Goal: Book appointment/travel/reservation

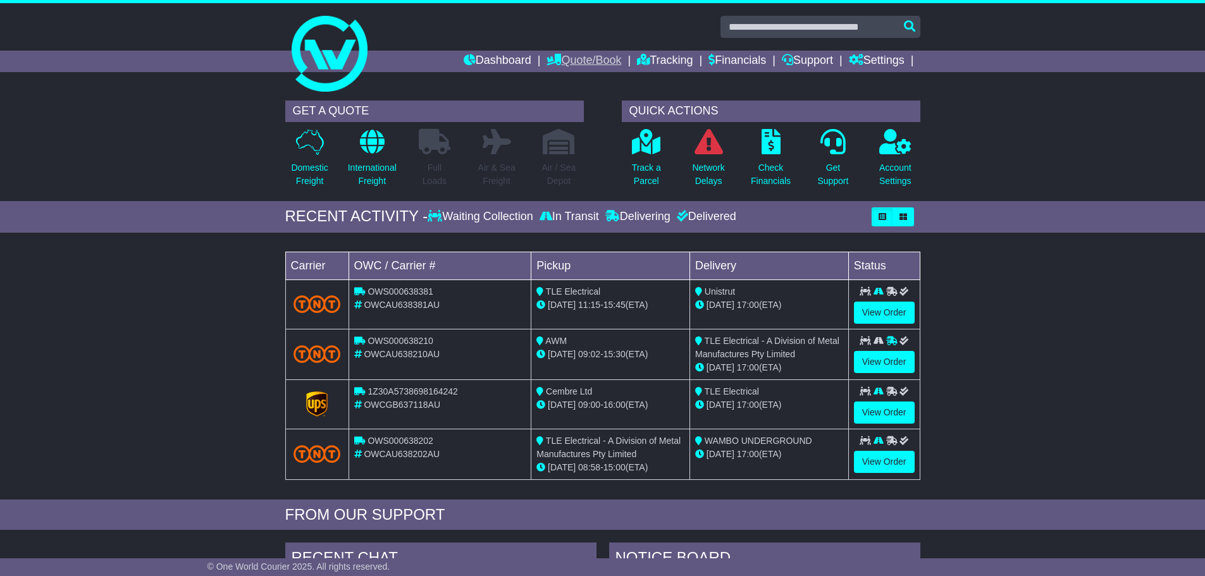
drag, startPoint x: 0, startPoint y: 0, endPoint x: 560, endPoint y: 62, distance: 563.4
click at [560, 62] on link "Quote/Book" at bounding box center [584, 62] width 75 height 22
click at [561, 78] on link "Domestic" at bounding box center [597, 83] width 100 height 14
